Goal: Book appointment/travel/reservation

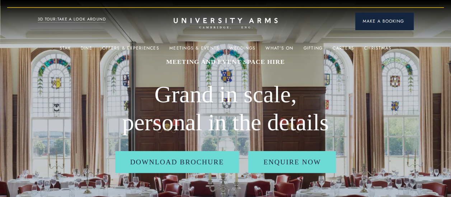
click at [391, 24] on span "Make a Booking" at bounding box center [384, 21] width 44 height 6
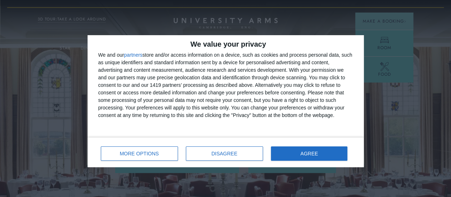
click at [313, 161] on div "MORE OPTIONS DISAGREE AGREE" at bounding box center [225, 152] width 255 height 20
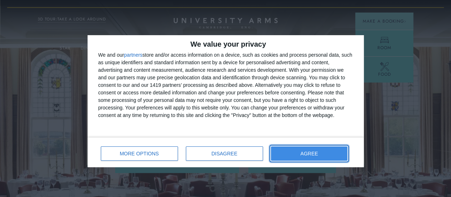
click at [314, 156] on span "AGREE" at bounding box center [309, 153] width 18 height 5
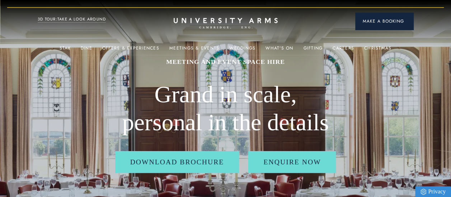
click at [383, 21] on span "Make a Booking" at bounding box center [384, 21] width 44 height 6
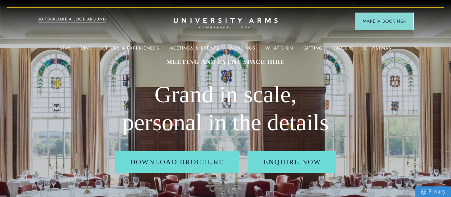
click at [396, 39] on header "Stay Suites Superior Rooms Classic Rooms Cosy Rooms Dine Restaurant Bar Afterno…" at bounding box center [225, 19] width 451 height 39
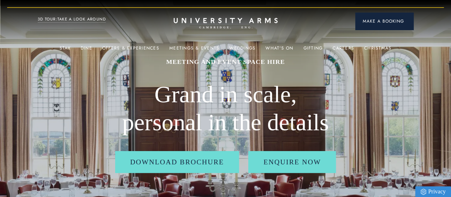
click at [400, 27] on button "Make a Booking" at bounding box center [384, 21] width 58 height 17
click at [378, 21] on span "Make a Booking" at bounding box center [384, 21] width 44 height 6
click at [409, 19] on button "Make a Booking" at bounding box center [384, 21] width 58 height 17
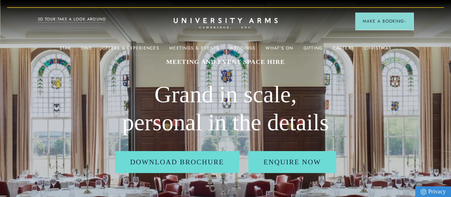
click at [375, 42] on div "Christmas" at bounding box center [377, 48] width 27 height 14
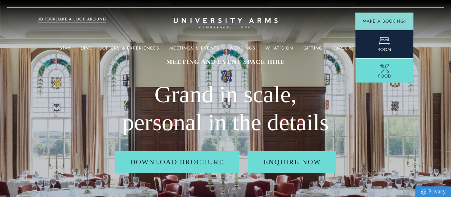
click at [385, 44] on icon at bounding box center [384, 41] width 11 height 11
